Goal: Find specific page/section: Locate a particular part of the current website

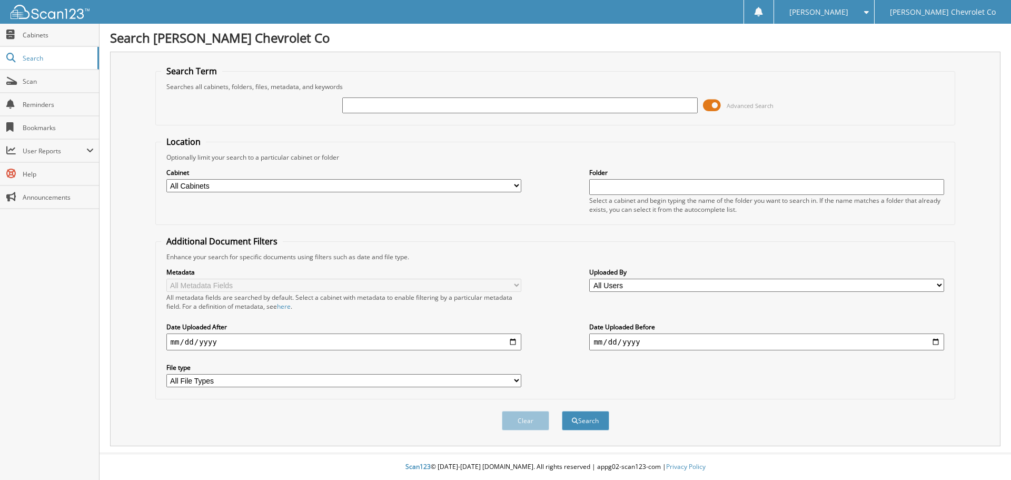
click at [354, 104] on input "text" at bounding box center [519, 105] width 355 height 16
type input "[PERSON_NAME]"
click at [562, 411] on button "Search" at bounding box center [585, 420] width 47 height 19
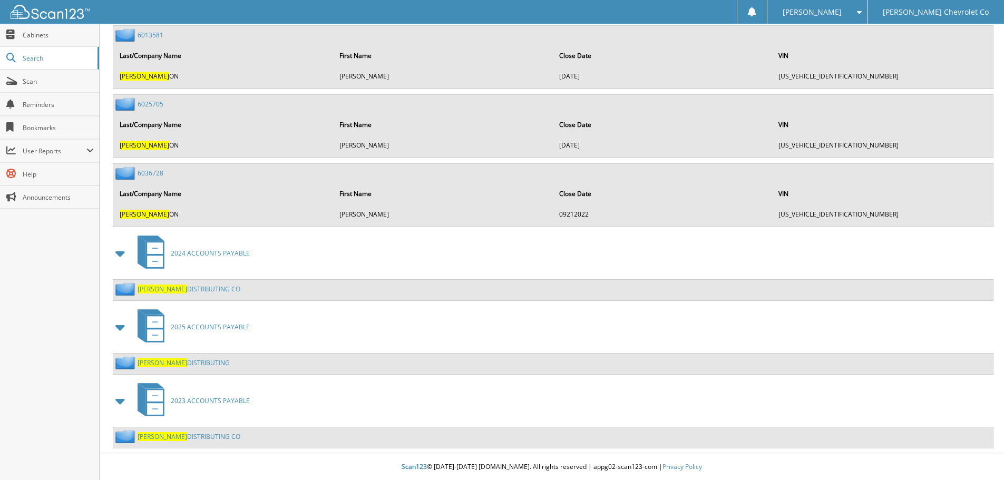
scroll to position [2477, 0]
click at [182, 360] on link "[PERSON_NAME] DISTRIBUTING" at bounding box center [183, 362] width 92 height 9
